Goal: Task Accomplishment & Management: Use online tool/utility

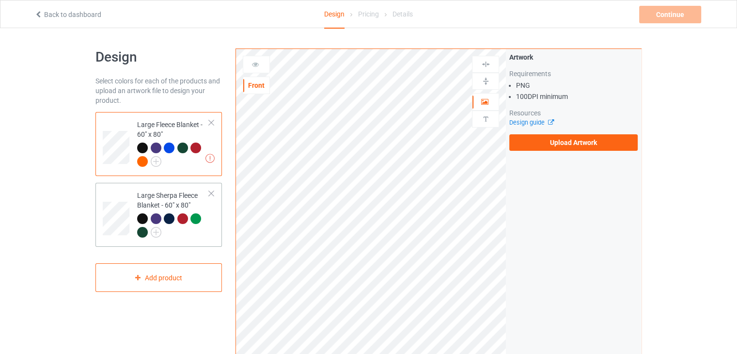
click at [136, 194] on td "Large Sherpa Fleece Blanket - 60" x 80"" at bounding box center [173, 215] width 83 height 56
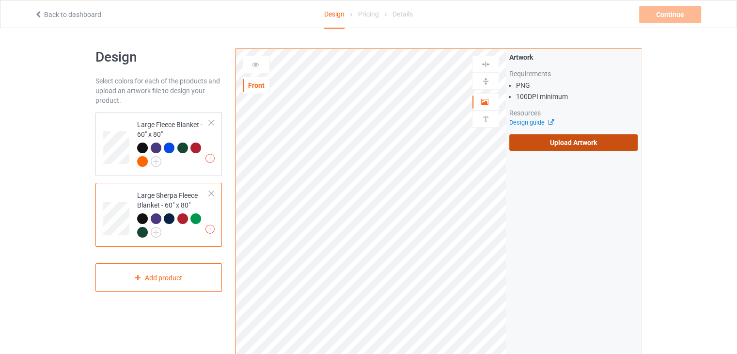
click at [519, 144] on label "Upload Artwork" at bounding box center [573, 142] width 128 height 16
click at [0, 0] on input "Upload Artwork" at bounding box center [0, 0] width 0 height 0
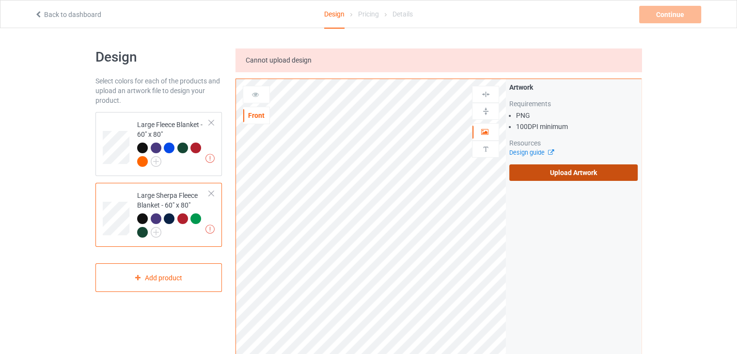
click at [549, 176] on label "Upload Artwork" at bounding box center [573, 172] width 128 height 16
click at [0, 0] on input "Upload Artwork" at bounding box center [0, 0] width 0 height 0
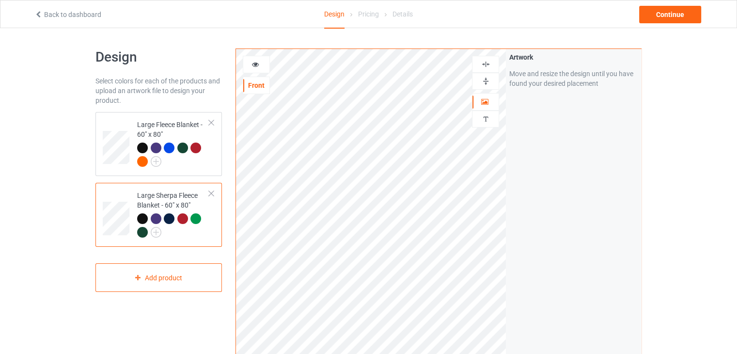
click at [494, 77] on div at bounding box center [486, 81] width 26 height 9
click at [490, 64] on div at bounding box center [486, 64] width 26 height 9
click at [186, 127] on div "Large Fleece Blanket - 60" x 80"" at bounding box center [173, 143] width 72 height 46
click at [482, 80] on img at bounding box center [485, 81] width 9 height 9
click at [484, 65] on img at bounding box center [485, 64] width 9 height 9
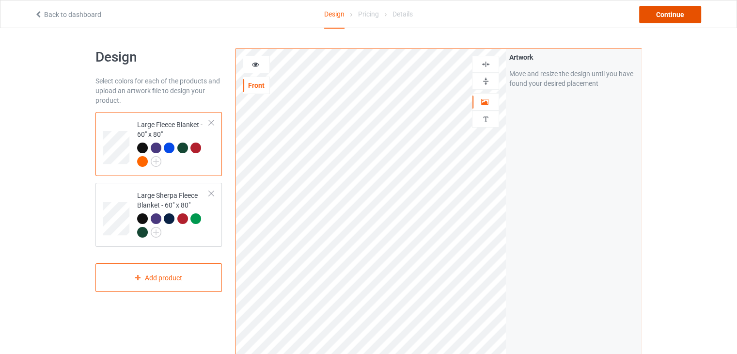
click at [677, 14] on div "Continue" at bounding box center [670, 14] width 62 height 17
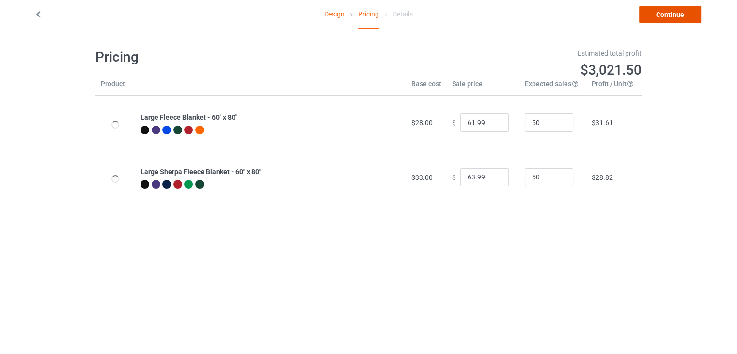
click at [647, 13] on link "Continue" at bounding box center [670, 14] width 62 height 17
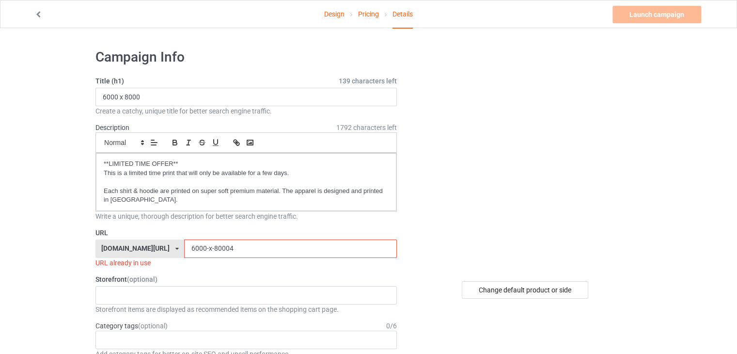
click at [268, 251] on input "6000-x-80004" at bounding box center [290, 248] width 212 height 18
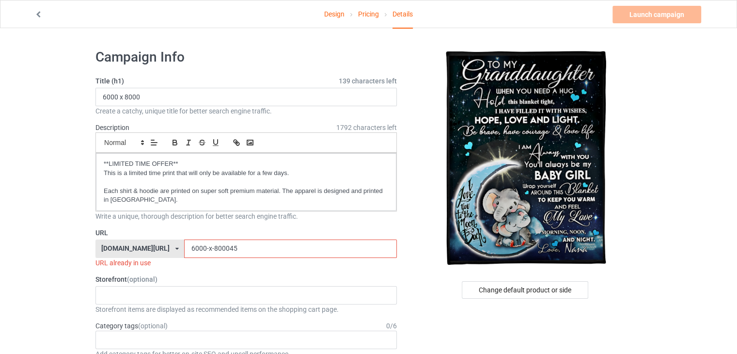
click at [211, 252] on input "6000-x-800045" at bounding box center [290, 248] width 212 height 18
click at [221, 266] on div "URL already in use" at bounding box center [245, 263] width 301 height 10
click at [213, 232] on label "URL" at bounding box center [245, 233] width 301 height 10
click at [232, 263] on div "URL already in use" at bounding box center [245, 263] width 301 height 10
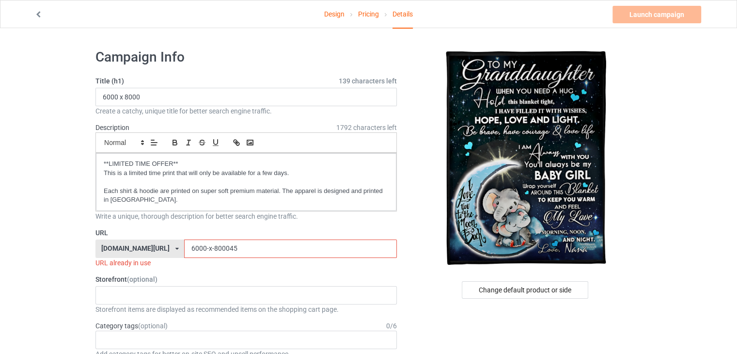
click at [221, 237] on div "URL [DOMAIN_NAME][URL] [DOMAIN_NAME][URL] [DOMAIN_NAME][URL] [DOMAIN_NAME][URL]…" at bounding box center [245, 248] width 301 height 40
click at [223, 247] on input "6000-x-800045" at bounding box center [290, 248] width 212 height 18
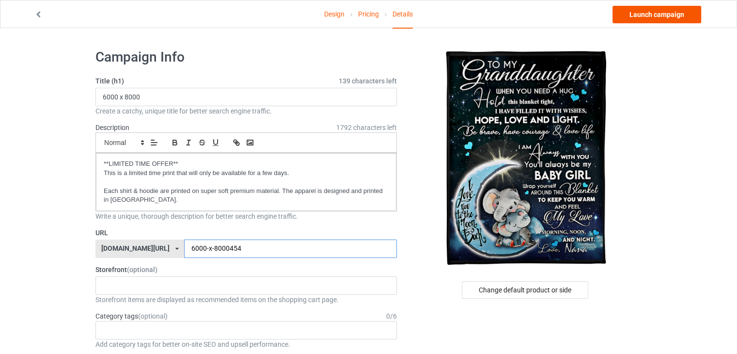
type input "6000-x-8000454"
click at [655, 16] on link "Launch campaign" at bounding box center [657, 14] width 89 height 17
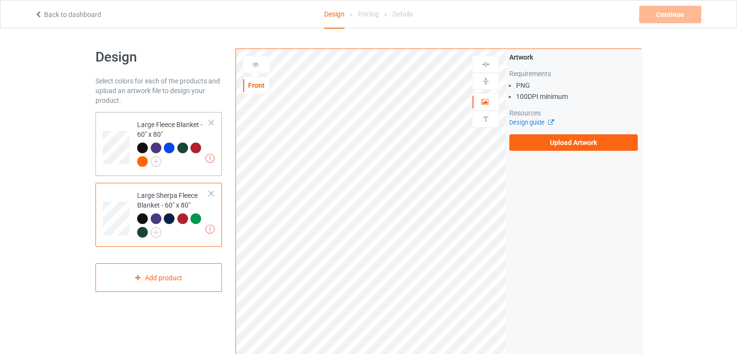
click at [138, 130] on div "Large Fleece Blanket - 60" x 80"" at bounding box center [173, 143] width 72 height 46
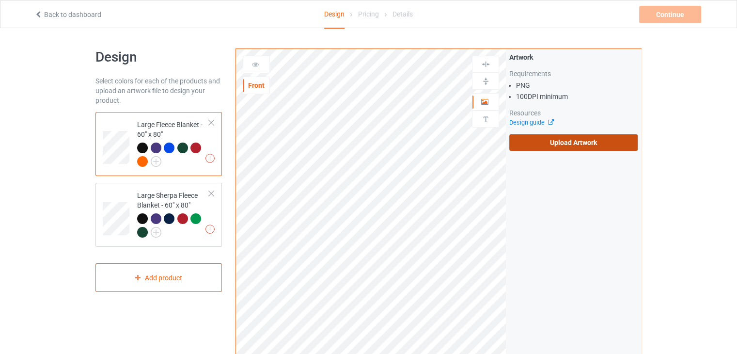
click at [572, 148] on label "Upload Artwork" at bounding box center [573, 142] width 128 height 16
click at [0, 0] on input "Upload Artwork" at bounding box center [0, 0] width 0 height 0
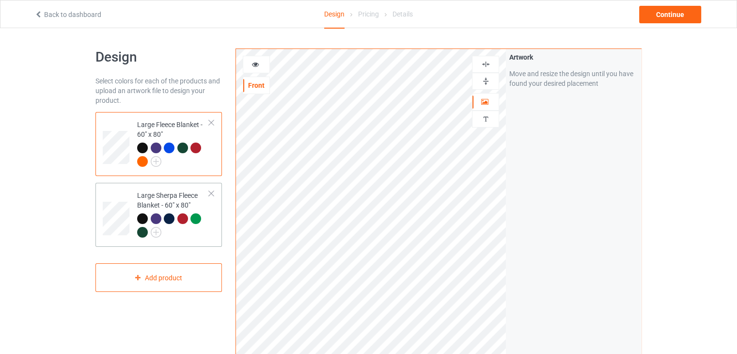
click at [182, 239] on div at bounding box center [173, 226] width 72 height 27
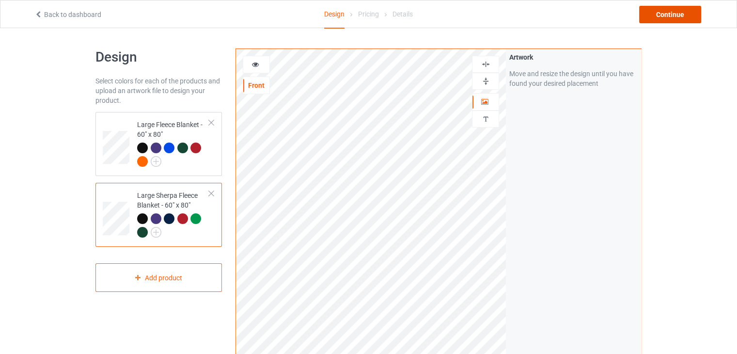
click at [680, 17] on div "Continue" at bounding box center [670, 14] width 62 height 17
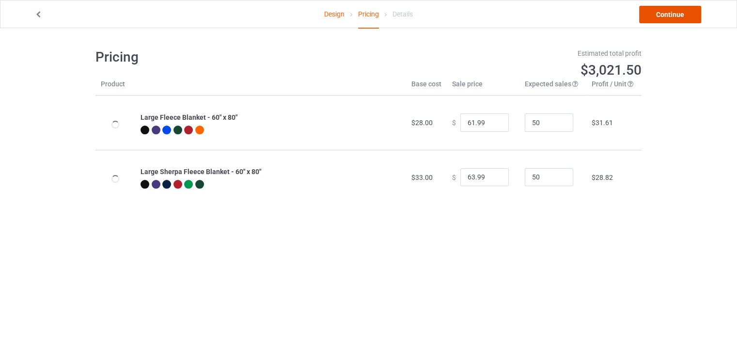
click at [675, 15] on link "Continue" at bounding box center [670, 14] width 62 height 17
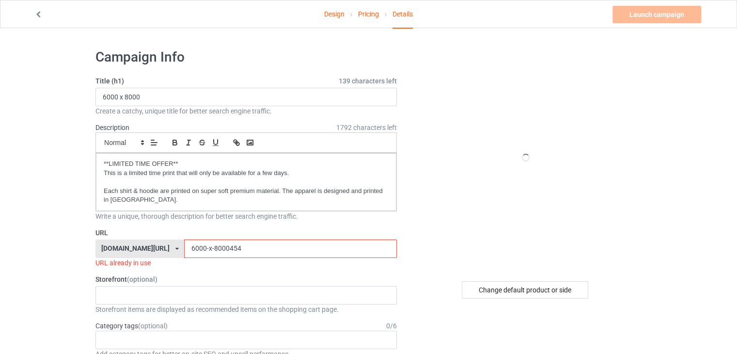
click at [254, 250] on input "6000-x-8000454" at bounding box center [290, 248] width 212 height 18
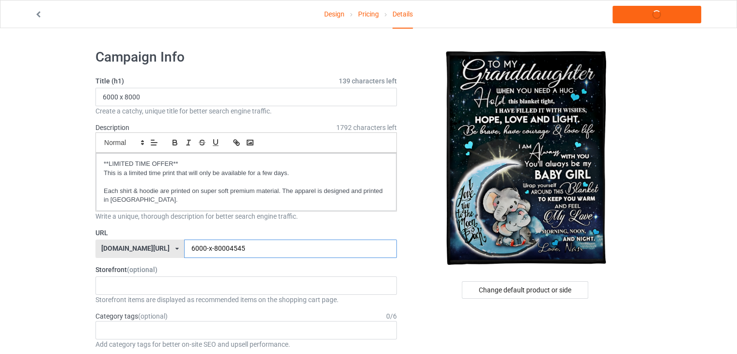
type input "6000-x-80004545"
click at [665, 10] on link "Launch campaign" at bounding box center [657, 14] width 89 height 17
